Goal: Task Accomplishment & Management: Manage account settings

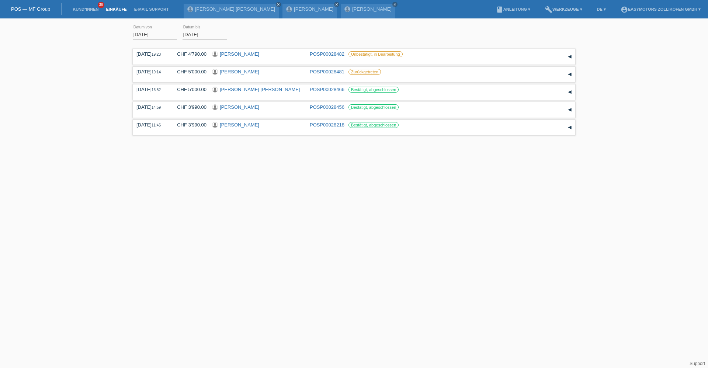
click at [93, 12] on li "Kund*innen 38" at bounding box center [85, 9] width 33 height 19
click at [93, 10] on link "Kund*innen" at bounding box center [85, 9] width 33 height 4
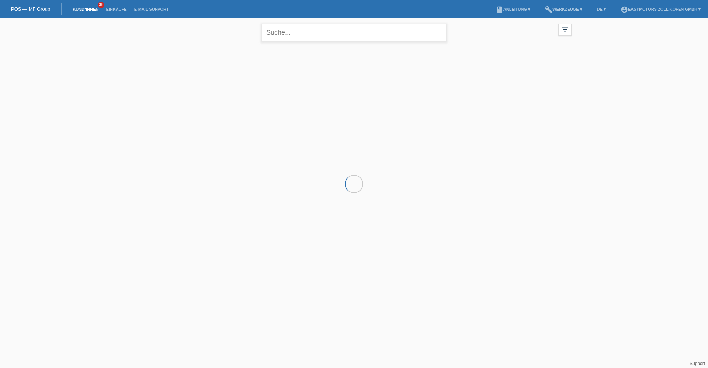
click at [274, 41] on input "text" at bounding box center [354, 32] width 184 height 17
type input "maxamed"
drag, startPoint x: 119, startPoint y: 15, endPoint x: 121, endPoint y: 9, distance: 6.1
click at [120, 14] on li "Einkäufe" at bounding box center [116, 9] width 28 height 19
click at [121, 8] on link "Einkäufe" at bounding box center [116, 9] width 28 height 4
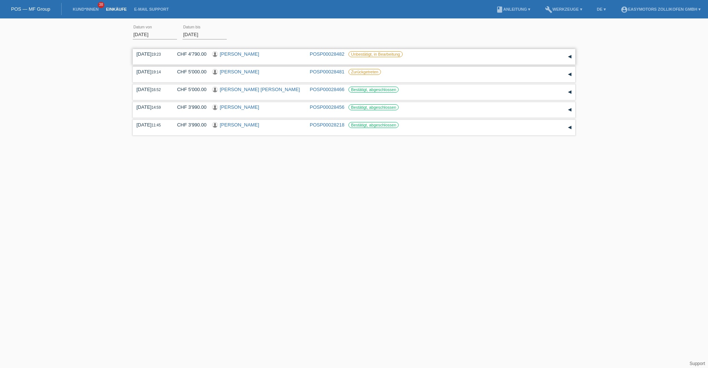
click at [235, 56] on link "[PERSON_NAME]" at bounding box center [239, 54] width 39 height 6
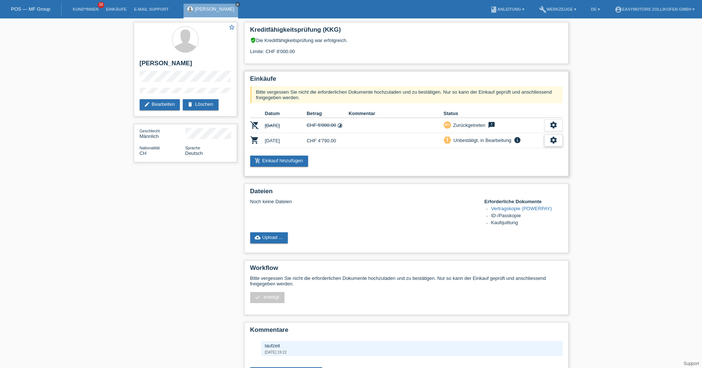
click at [561, 136] on div "settings" at bounding box center [554, 141] width 18 height 12
click at [494, 183] on span "Kunde ist vom Kauf zurückgetreten..." at bounding box center [520, 185] width 81 height 9
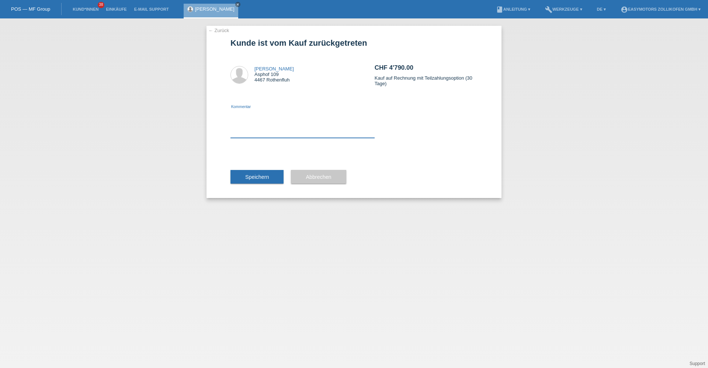
click at [285, 131] on textarea at bounding box center [302, 123] width 144 height 28
type textarea "0ohne [PERSON_NAME]"
click at [251, 180] on span "Speichern" at bounding box center [257, 177] width 24 height 6
